Goal: Task Accomplishment & Management: Manage account settings

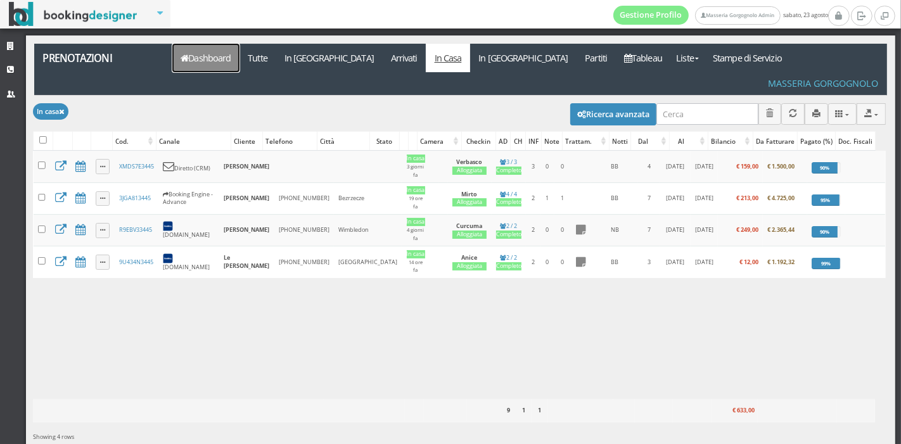
click at [198, 60] on link "Dashboard" at bounding box center [205, 58] width 67 height 29
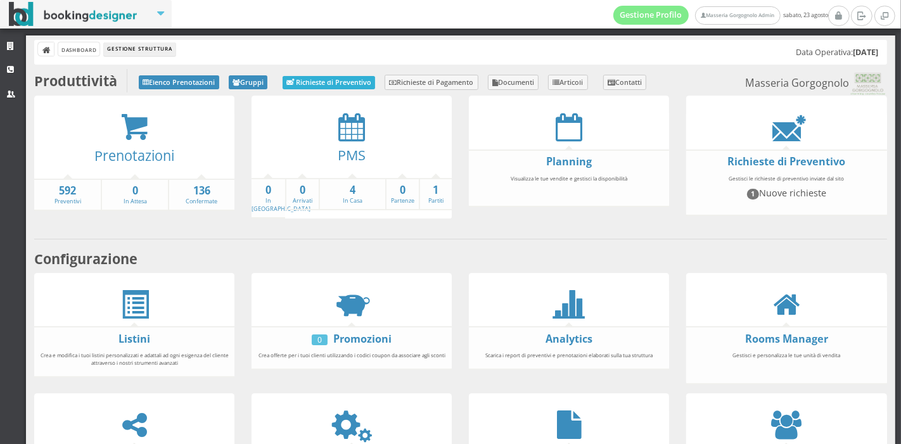
click at [353, 81] on link "Richieste di Preventivo" at bounding box center [329, 82] width 92 height 13
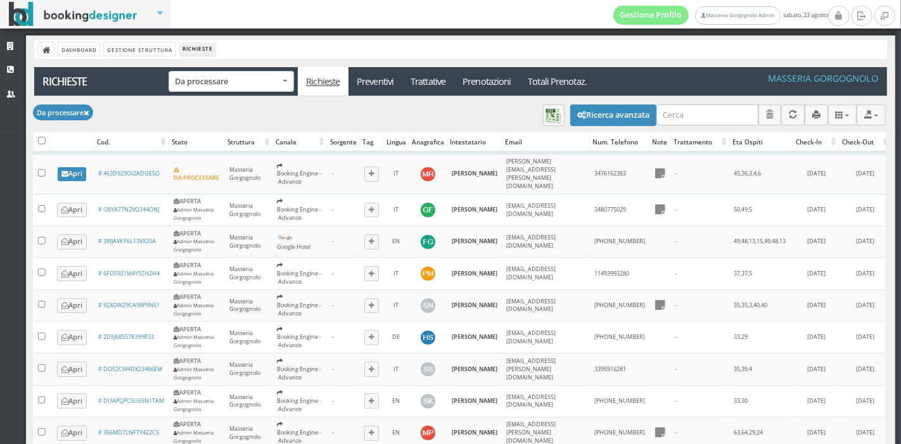
scroll to position [5, 0]
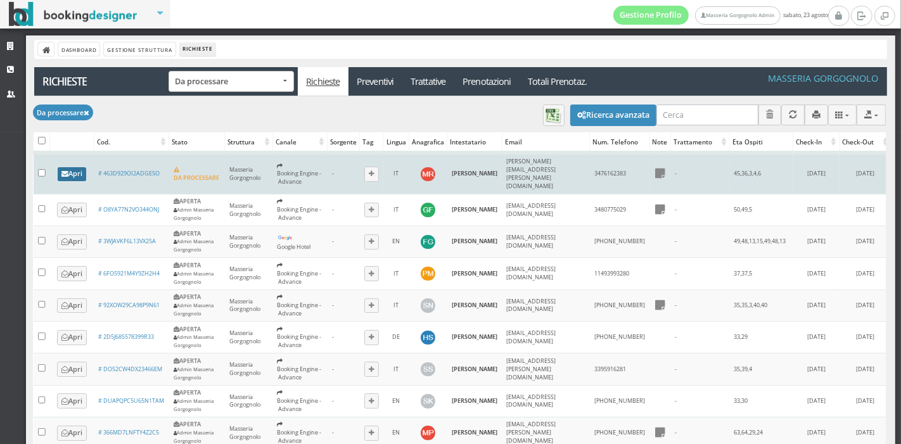
click at [76, 169] on link "Apri" at bounding box center [72, 174] width 29 height 14
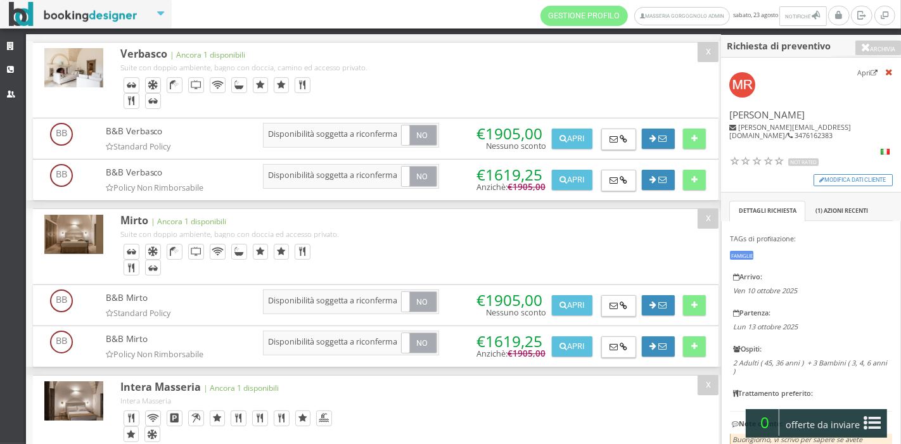
scroll to position [112, 0]
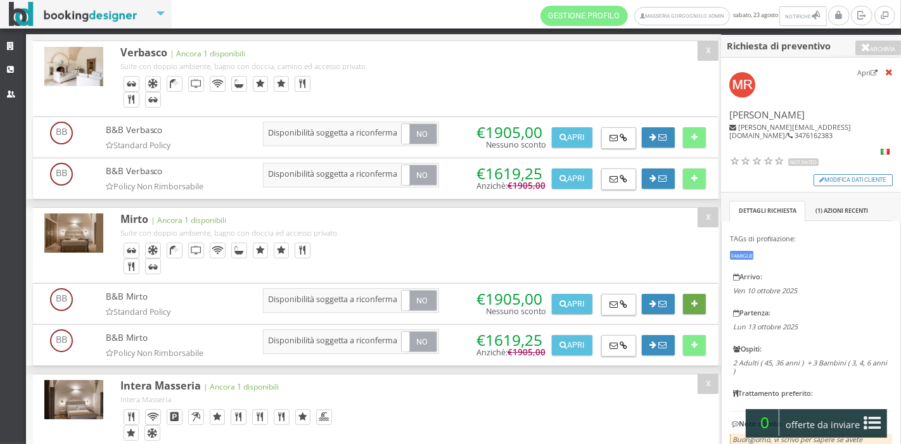
click at [696, 304] on button at bounding box center [694, 304] width 22 height 20
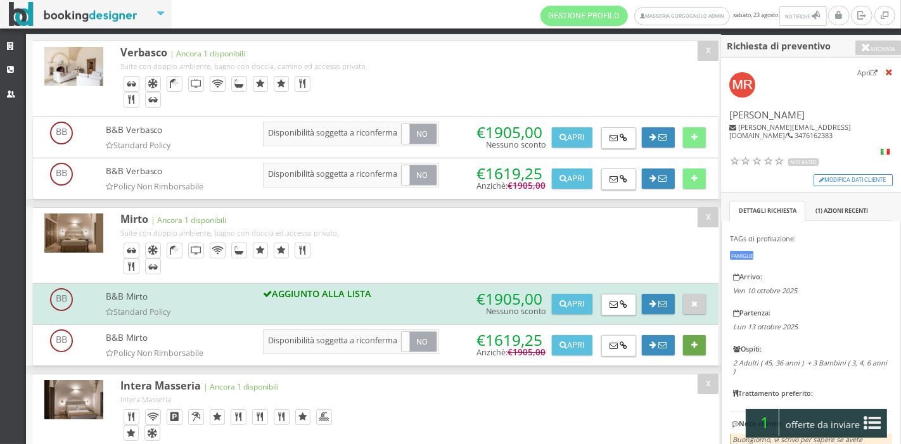
click at [693, 341] on icon at bounding box center [694, 345] width 6 height 8
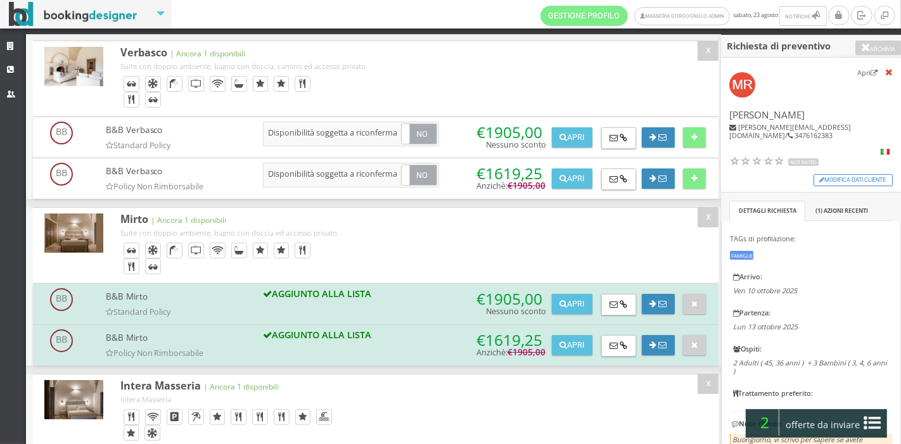
click at [871, 419] on icon at bounding box center [872, 423] width 17 height 20
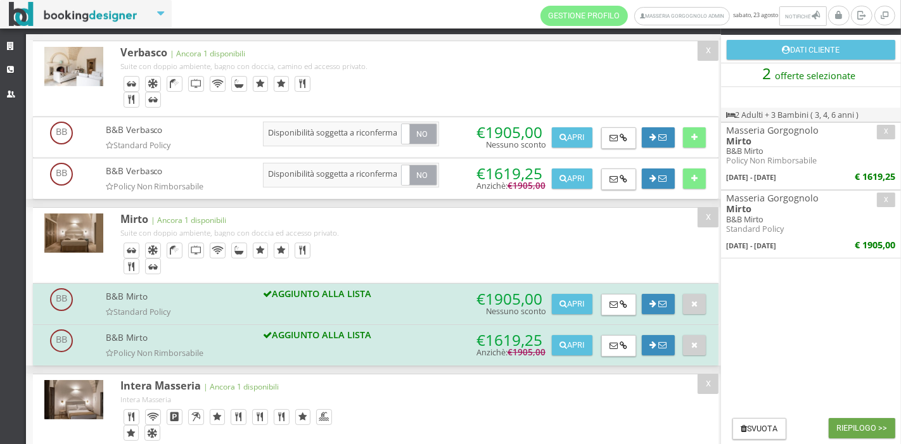
click at [867, 423] on button "Riepilogo >>" at bounding box center [862, 428] width 67 height 20
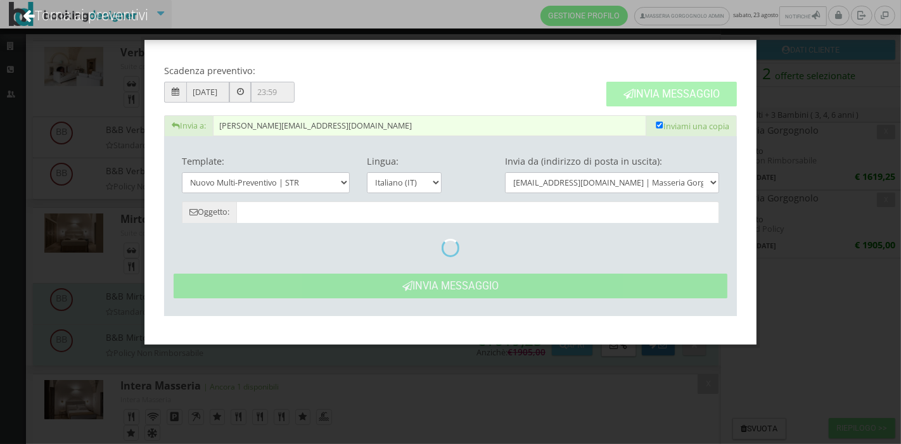
type input "Masseria Gorgognolo: Preventivo - [PERSON_NAME]"
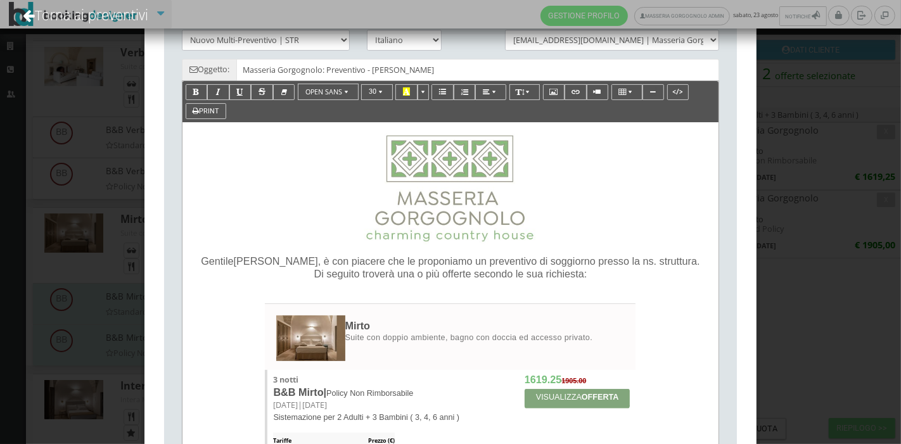
scroll to position [160, 0]
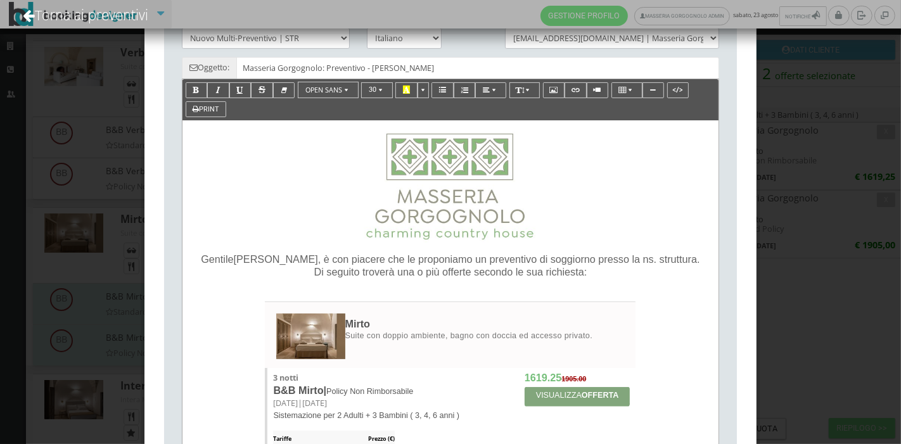
click at [677, 259] on p "[PERSON_NAME] , è con piacere che le proponiamo un preventivo di soggiorno pres…" at bounding box center [450, 266] width 513 height 27
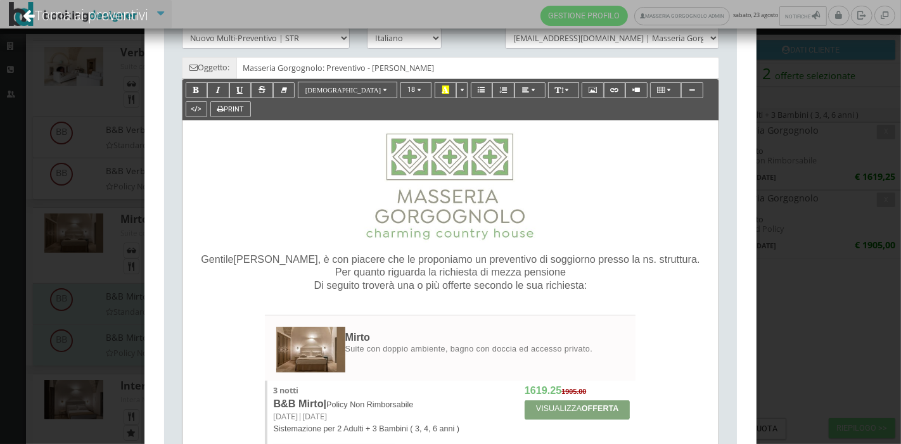
drag, startPoint x: 559, startPoint y: 272, endPoint x: 334, endPoint y: 268, distance: 224.9
click at [334, 268] on p "[PERSON_NAME] , è con piacere che le proponiamo un preventivo di soggiorno pres…" at bounding box center [450, 273] width 513 height 40
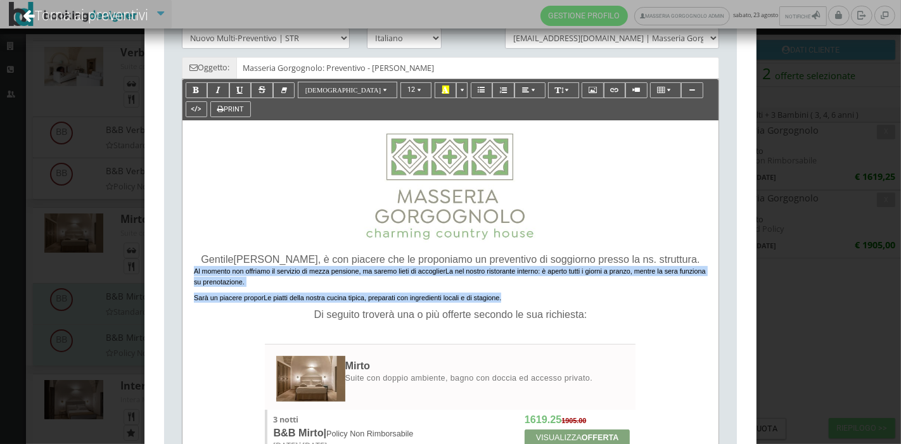
drag, startPoint x: 193, startPoint y: 271, endPoint x: 504, endPoint y: 297, distance: 312.1
click at [504, 297] on div "[PERSON_NAME] , è con piacere che le proponiamo un preventivo di soggiorno pres…" at bounding box center [450, 287] width 513 height 68
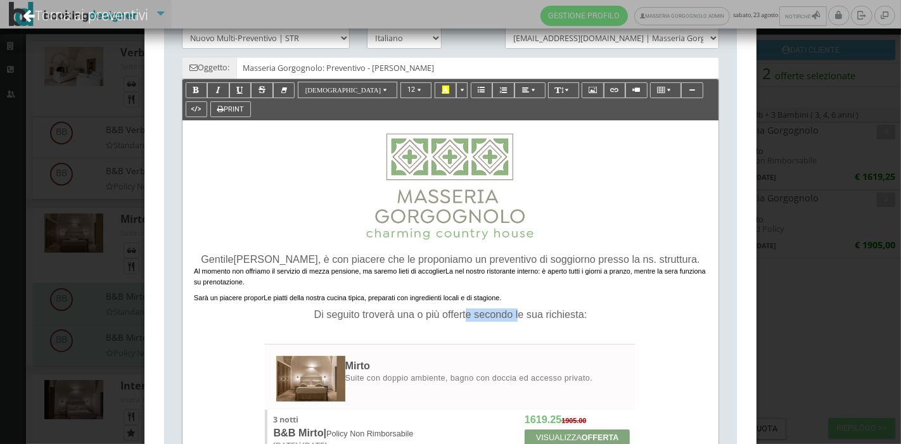
drag, startPoint x: 519, startPoint y: 310, endPoint x: 466, endPoint y: 321, distance: 53.8
click at [466, 321] on div "[PERSON_NAME] , è con piacere che le proponiamo un preventivo di soggiorno pres…" at bounding box center [450, 290] width 525 height 74
click at [286, 89] on button "button" at bounding box center [284, 90] width 22 height 16
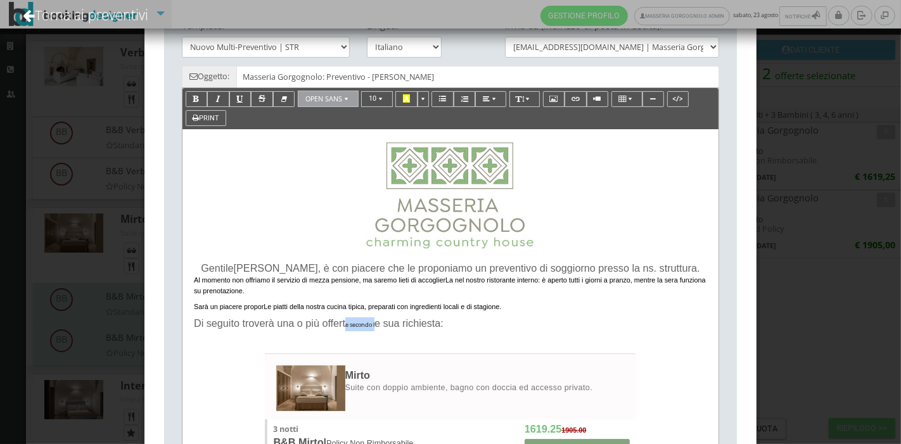
scroll to position [151, 0]
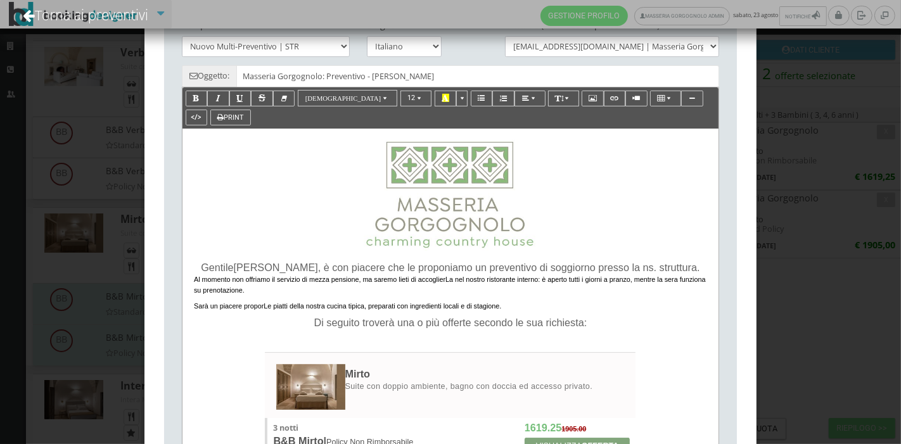
click at [491, 320] on span "Di seguito troverà una o più offerte secondo le sua richiesta:" at bounding box center [450, 322] width 273 height 11
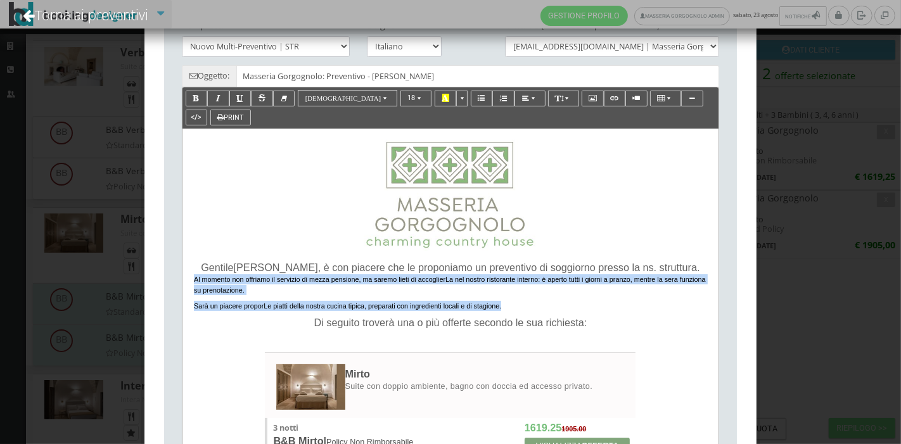
drag, startPoint x: 503, startPoint y: 309, endPoint x: 195, endPoint y: 280, distance: 309.2
click at [195, 280] on div "[PERSON_NAME] , è con piacere che le proponiamo un preventivo di soggiorno pres…" at bounding box center [450, 296] width 513 height 68
click at [400, 95] on button "12" at bounding box center [416, 99] width 32 height 16
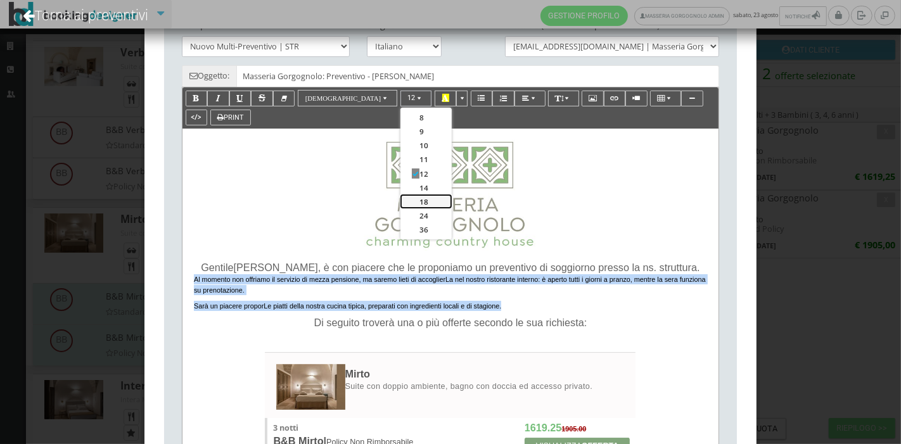
click at [400, 198] on link "18" at bounding box center [425, 201] width 51 height 14
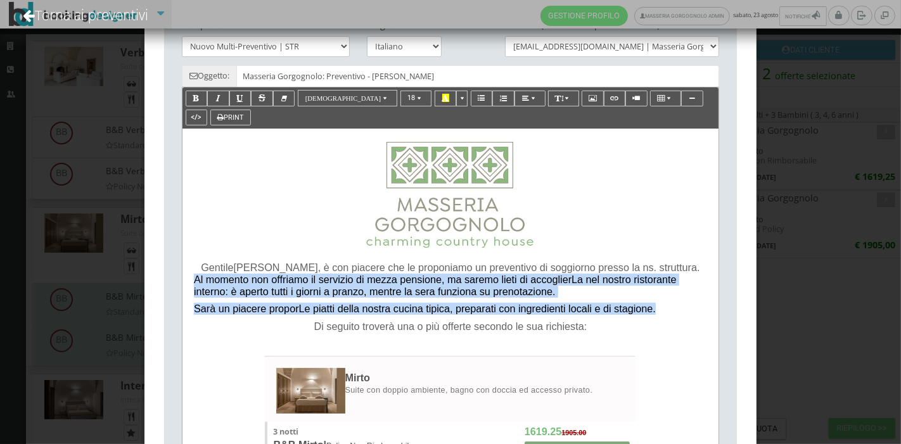
drag, startPoint x: 194, startPoint y: 277, endPoint x: 654, endPoint y: 305, distance: 460.1
click at [654, 305] on div "[PERSON_NAME] , è con piacere che le proponiamo un preventivo di soggiorno pres…" at bounding box center [450, 298] width 513 height 72
click at [531, 100] on span "button" at bounding box center [534, 98] width 7 height 8
click at [539, 118] on button "button" at bounding box center [550, 118] width 22 height 16
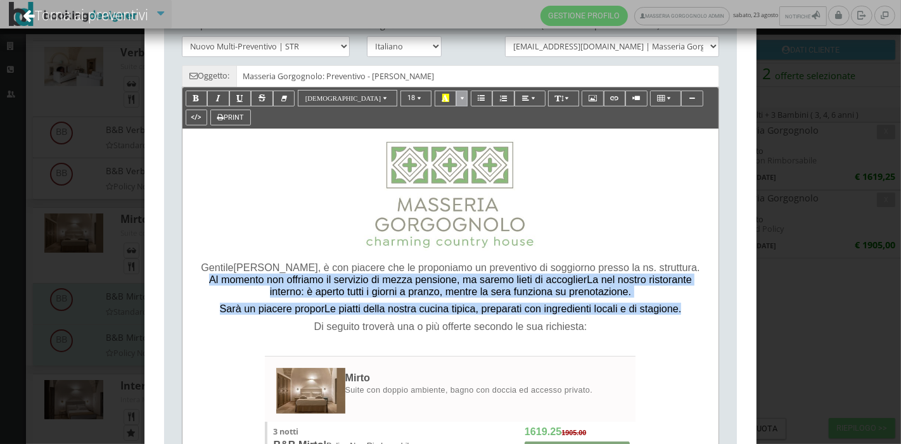
click at [456, 98] on button "button" at bounding box center [461, 99] width 11 height 16
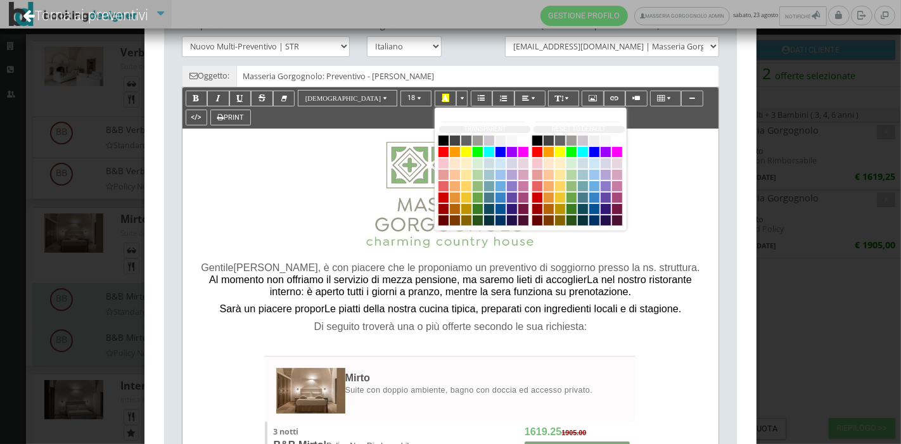
click at [478, 267] on span ", è con piacere che le proponiamo un preventivo di soggiorno presso la ns. stru…" at bounding box center [509, 267] width 382 height 11
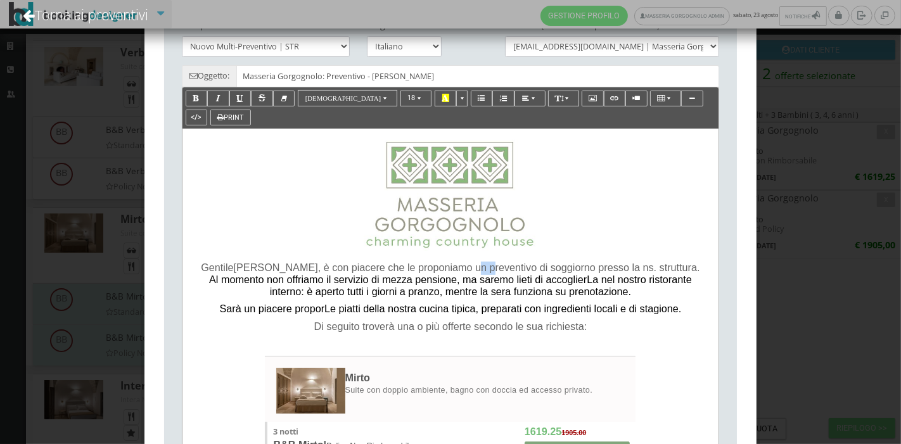
drag, startPoint x: 469, startPoint y: 269, endPoint x: 455, endPoint y: 269, distance: 13.3
click at [455, 269] on span ", è con piacere che le proponiamo un preventivo di soggiorno presso la ns. stru…" at bounding box center [509, 267] width 382 height 11
click at [460, 94] on span "button" at bounding box center [463, 98] width 7 height 8
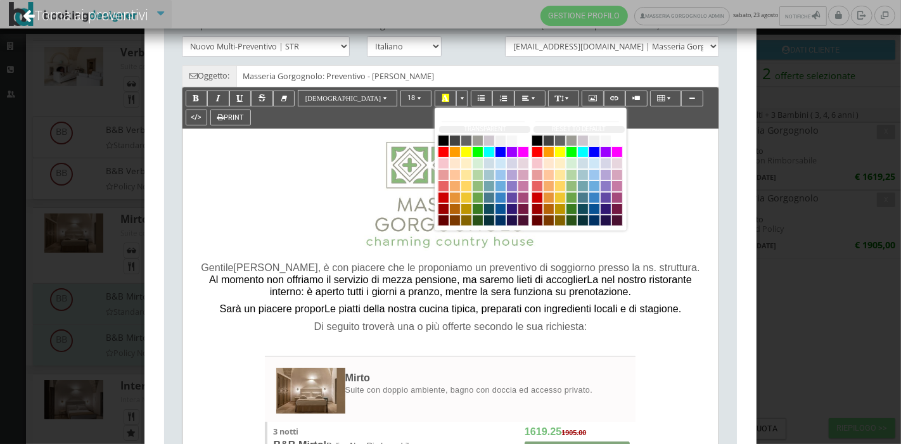
click at [668, 306] on span "Sarà un piacere proporLe piatti della nostra cucina tipica, preparati con ingre…" at bounding box center [451, 308] width 462 height 11
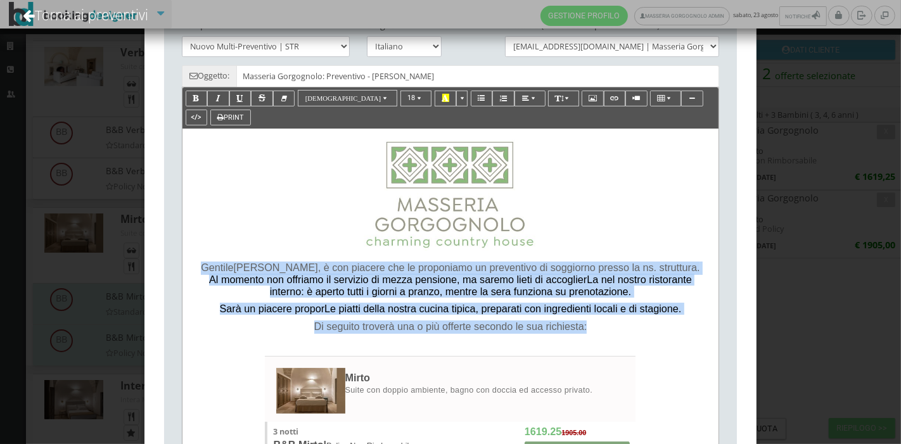
drag, startPoint x: 223, startPoint y: 266, endPoint x: 646, endPoint y: 336, distance: 428.4
click at [646, 336] on div "[PERSON_NAME] , è con piacere che le proponiamo un preventivo di soggiorno pres…" at bounding box center [450, 301] width 525 height 78
copy div "[PERSON_NAME] , è con piacere che le proponiamo un preventivo di soggiorno pres…"
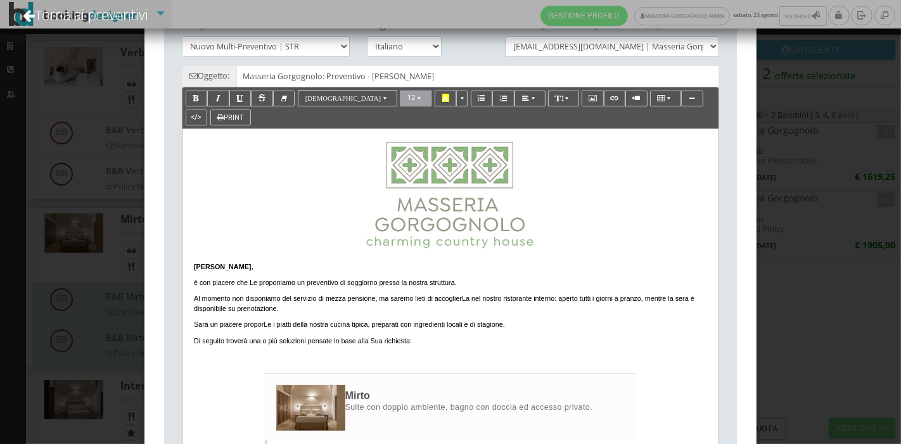
click at [417, 94] on span "button" at bounding box center [420, 98] width 7 height 8
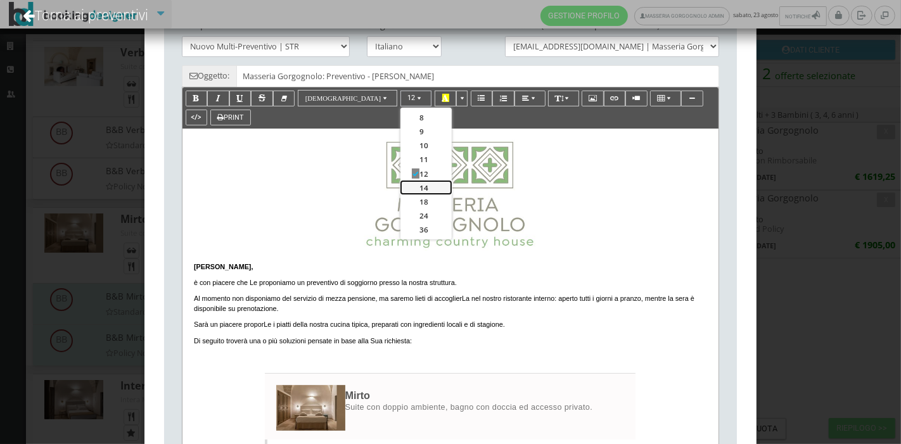
click at [400, 191] on link "14" at bounding box center [425, 188] width 51 height 14
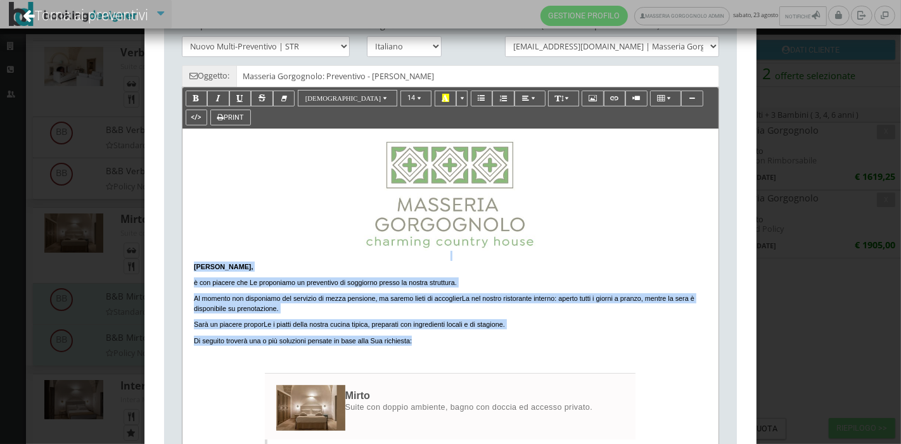
drag, startPoint x: 415, startPoint y: 343, endPoint x: 201, endPoint y: 250, distance: 233.2
click at [417, 98] on span "button" at bounding box center [420, 98] width 7 height 8
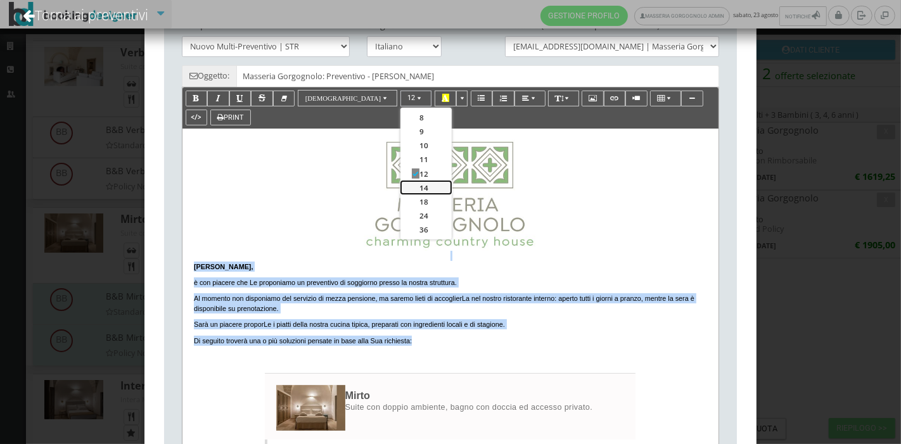
click at [400, 184] on link "14" at bounding box center [425, 188] width 51 height 14
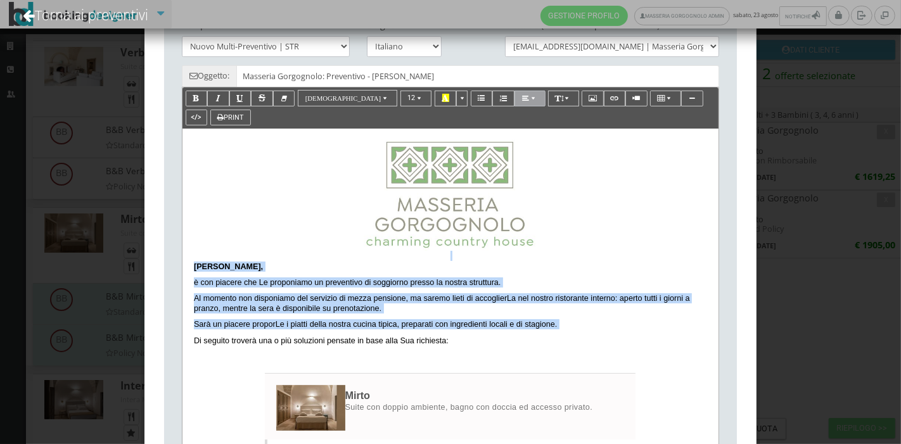
click at [522, 96] on icon "button" at bounding box center [525, 98] width 7 height 8
click at [547, 114] on icon "button" at bounding box center [550, 118] width 7 height 8
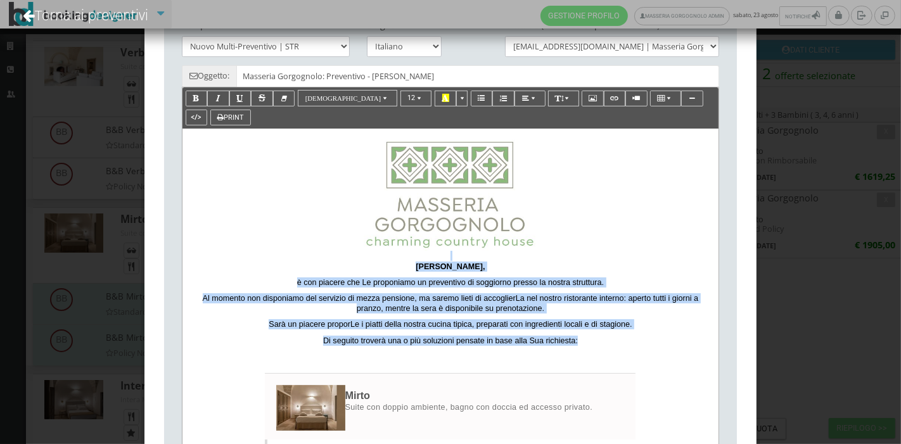
click at [592, 346] on p "Di seguito troverà una o più soluzioni pensate in base alla Sua richiesta: ﻿" at bounding box center [450, 341] width 513 height 10
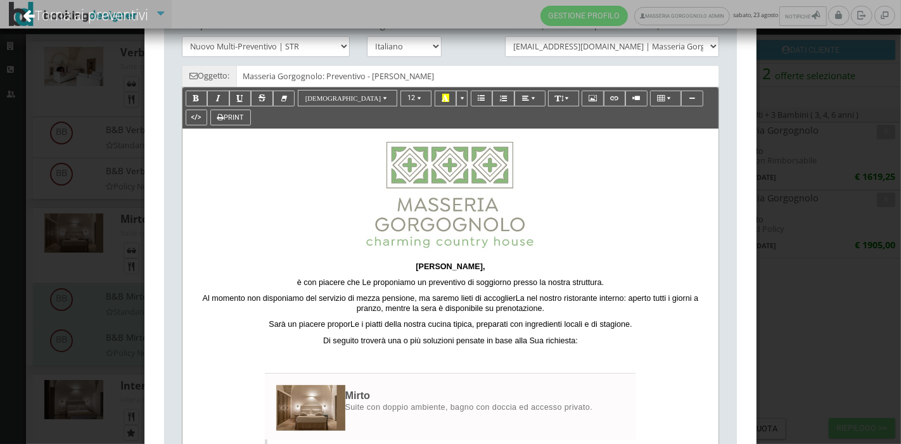
scroll to position [195, 0]
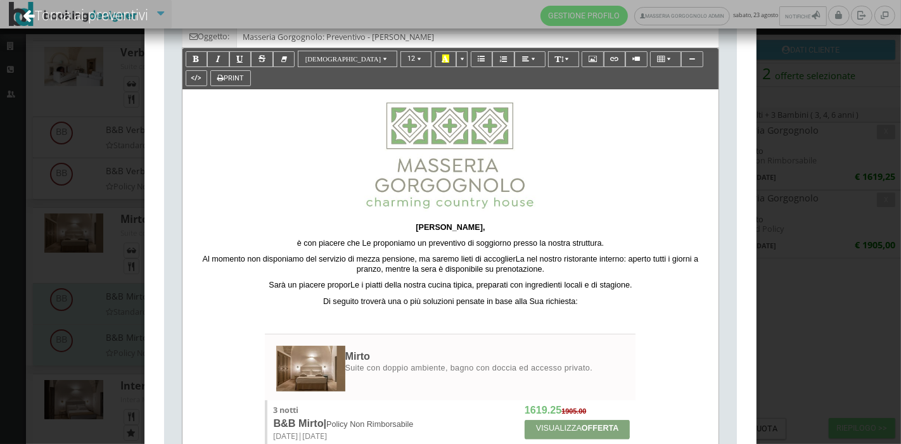
click at [514, 262] on span "Al momento non disponiamo del servizio di mezza pensione, ma saremo lieti di ac…" at bounding box center [451, 264] width 496 height 19
click at [350, 286] on span "Sarà un piacere proporLe i piatti della nostra cucina tipica, preparati con ing…" at bounding box center [450, 285] width 363 height 9
click at [532, 303] on span "Di seguito troverà una o più soluzioni pensate in base alla Sua richiesta:" at bounding box center [450, 301] width 255 height 9
click at [584, 300] on p "Di seguito troverà una o più soluzioni pensate in base alla sua richiesta: ﻿" at bounding box center [450, 301] width 513 height 10
click at [362, 239] on span "è con piacere che Le proponiamo un preventivo di soggiorno presso la nostra str…" at bounding box center [450, 243] width 307 height 9
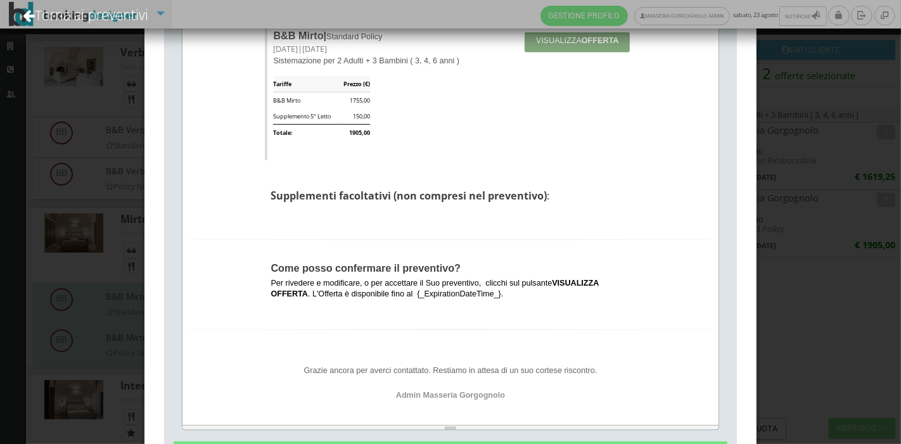
scroll to position [889, 0]
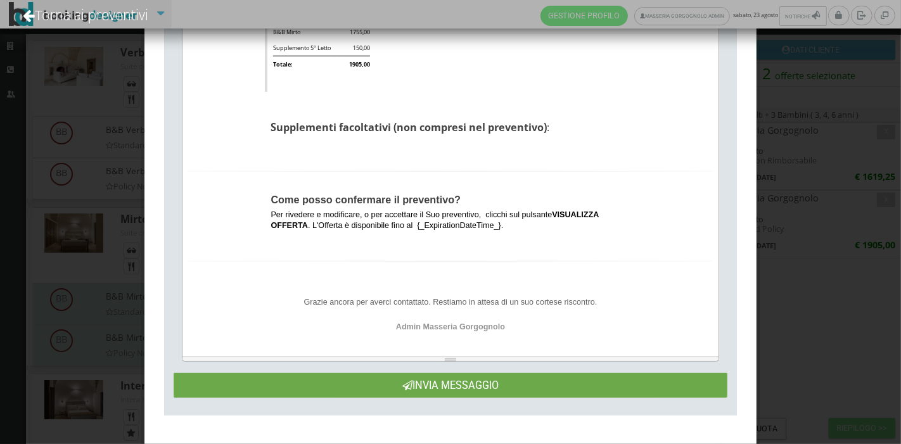
click at [480, 385] on button "Invia Messaggio" at bounding box center [451, 385] width 554 height 25
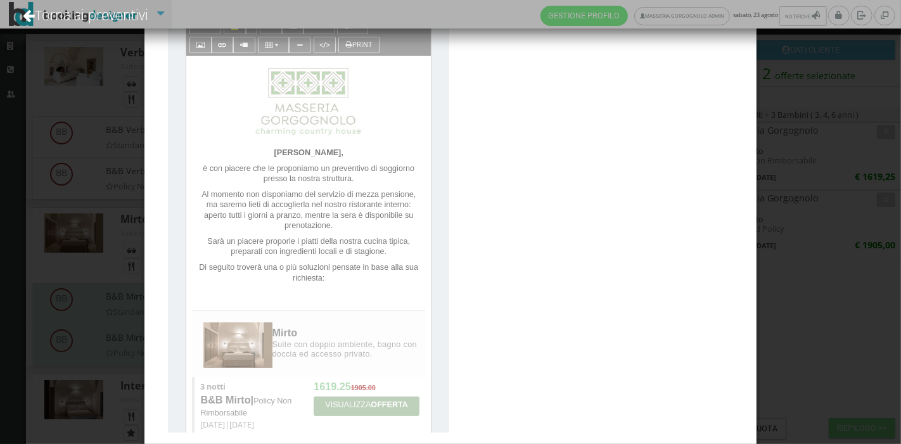
scroll to position [0, 0]
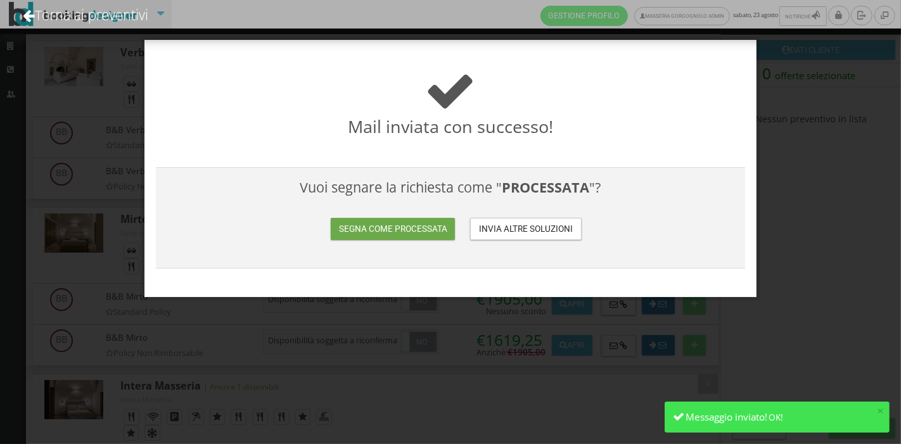
click at [440, 228] on button "Segna come processata" at bounding box center [393, 229] width 124 height 22
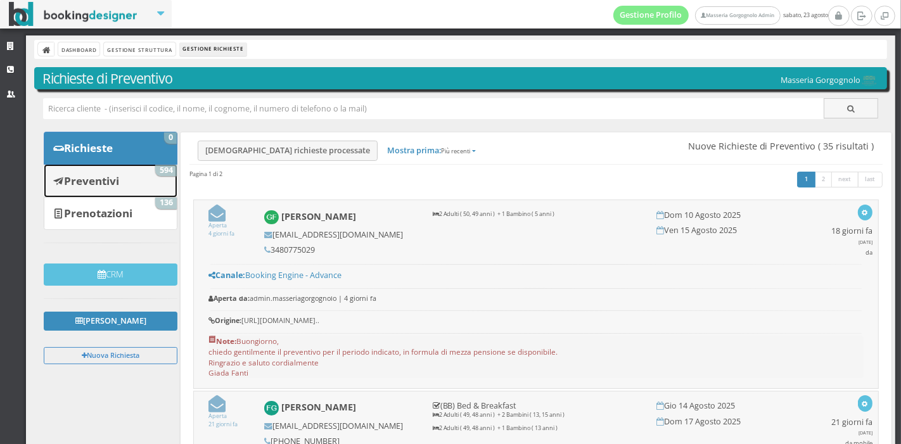
click at [112, 171] on link "Preventivi 594" at bounding box center [111, 180] width 134 height 33
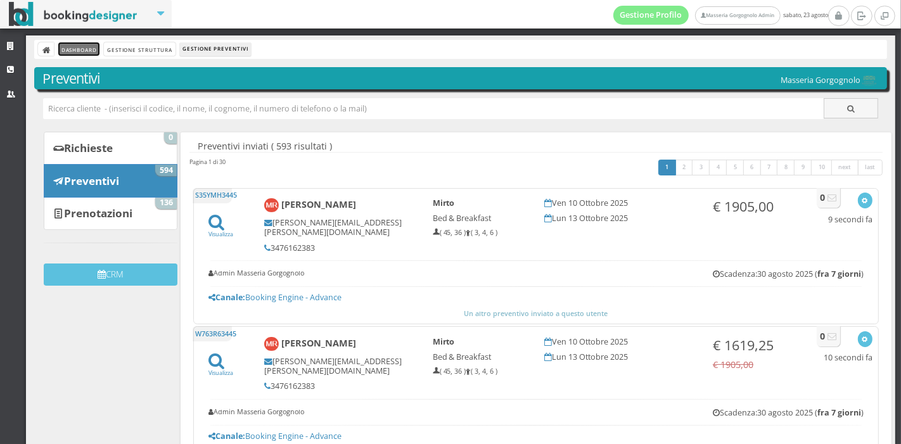
click at [96, 49] on link "Dashboard" at bounding box center [78, 48] width 41 height 13
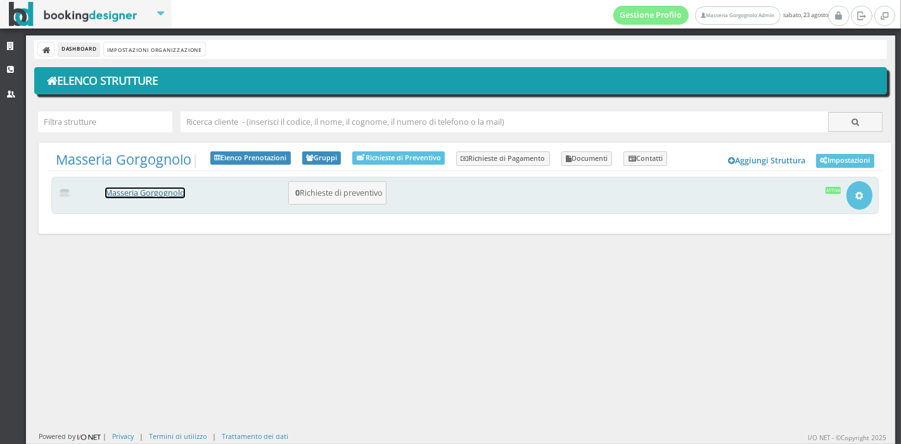
click at [176, 194] on link "Masseria Gorgognolo" at bounding box center [145, 193] width 80 height 11
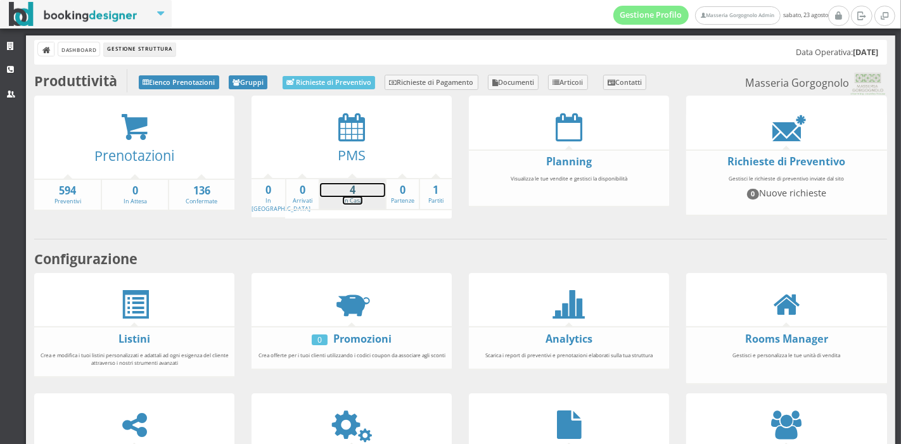
click at [350, 198] on link "4 In Casa" at bounding box center [352, 194] width 65 height 22
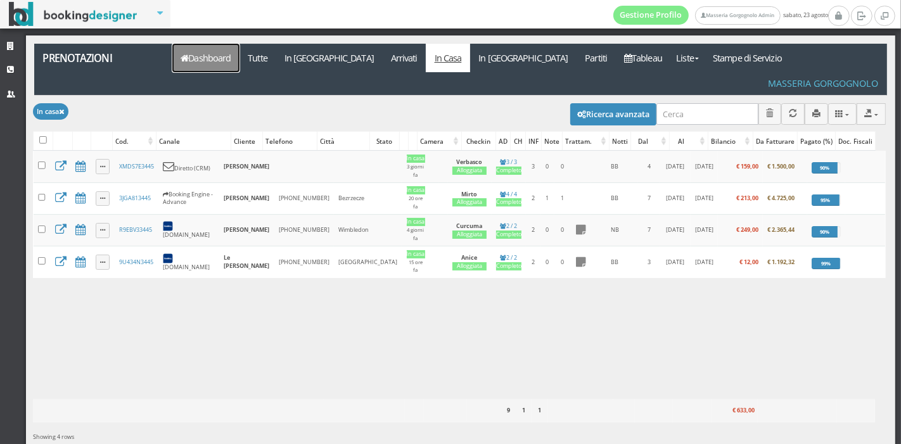
click at [222, 61] on link "Dashboard" at bounding box center [205, 58] width 67 height 29
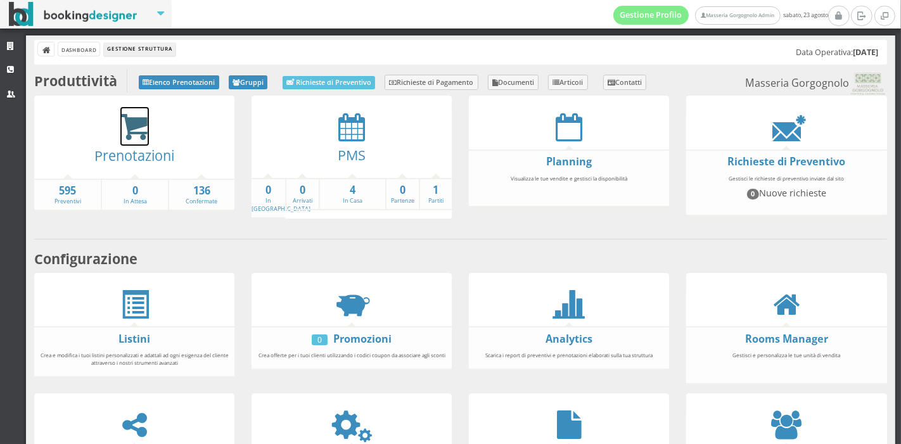
click at [140, 127] on icon at bounding box center [134, 127] width 29 height 29
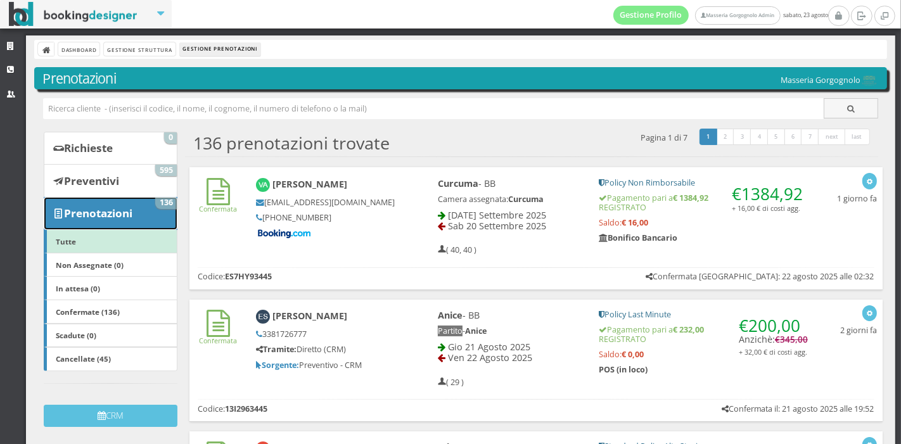
click at [115, 208] on b "Prenotazioni" at bounding box center [98, 213] width 68 height 15
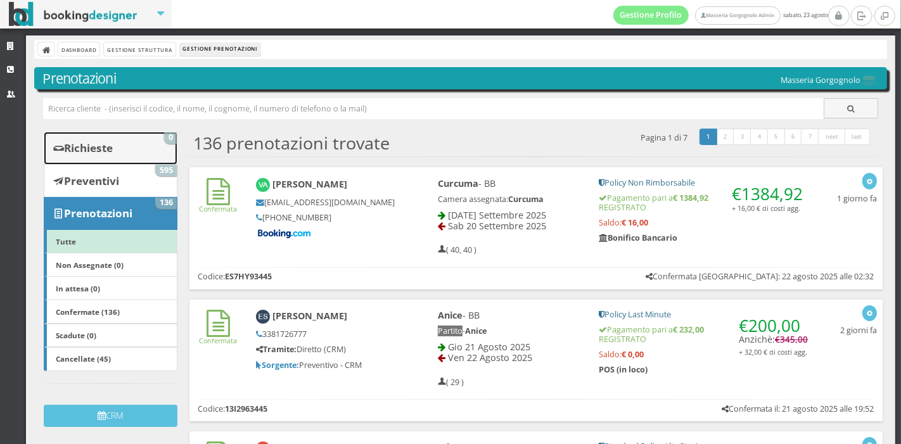
click at [137, 144] on link "Richieste 0" at bounding box center [111, 148] width 134 height 33
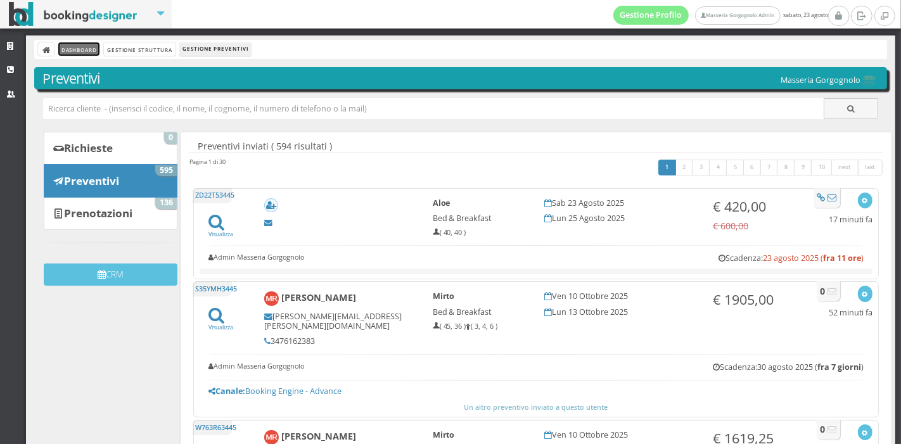
click at [75, 53] on link "Dashboard" at bounding box center [78, 48] width 41 height 13
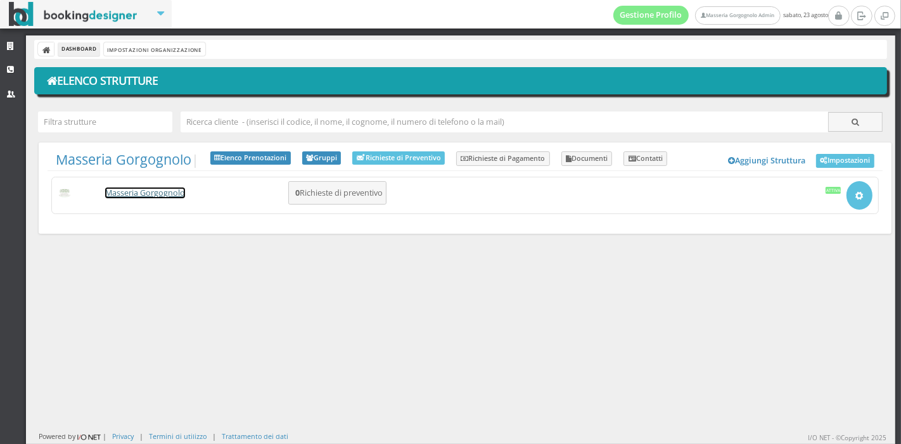
click at [150, 194] on link "Masseria Gorgognolo" at bounding box center [145, 193] width 80 height 11
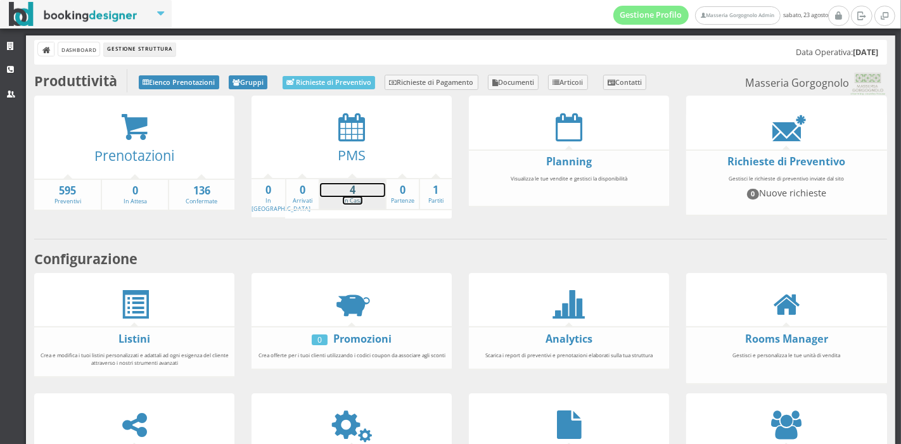
click at [349, 190] on strong "4" at bounding box center [352, 190] width 65 height 15
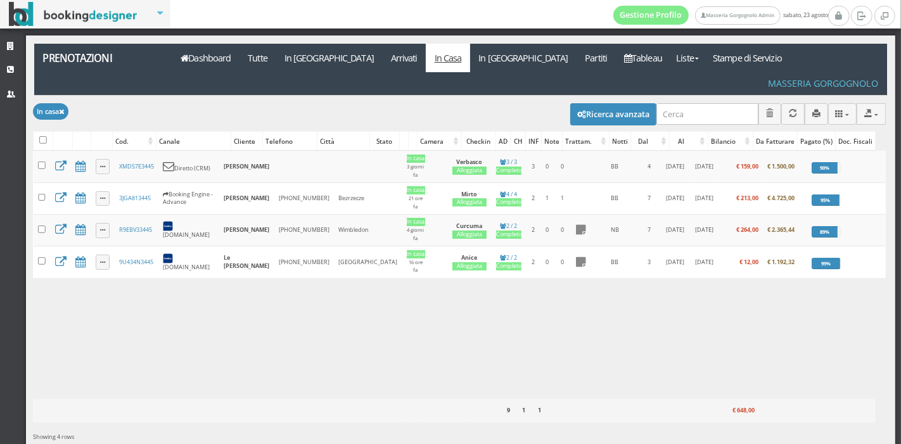
click at [349, 215] on td "Wimbledon" at bounding box center [368, 231] width 68 height 32
